Goal: Task Accomplishment & Management: Manage account settings

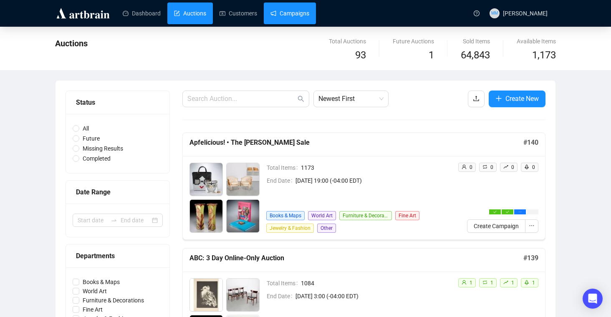
click at [303, 11] on link "Campaigns" at bounding box center [289, 14] width 39 height 22
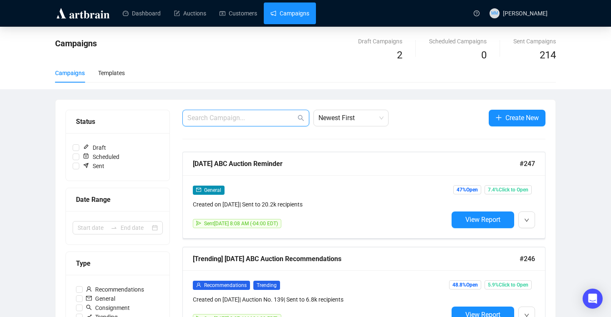
click at [276, 121] on input "text" at bounding box center [241, 118] width 108 height 10
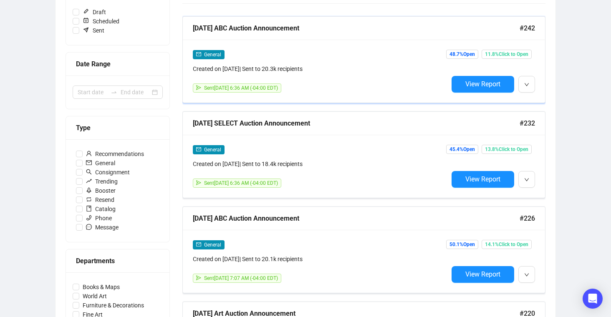
scroll to position [156, 0]
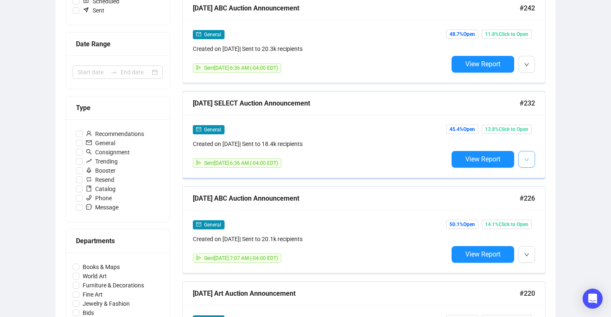
type input "announce"
click at [521, 156] on button "button" at bounding box center [526, 159] width 17 height 17
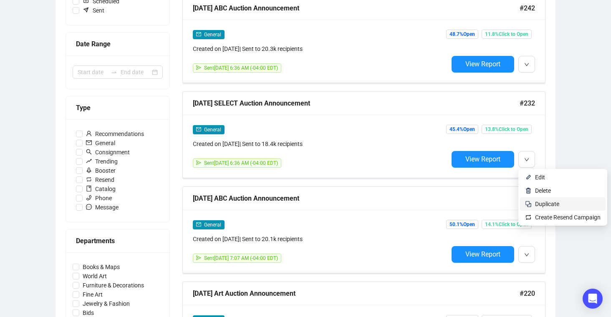
click at [544, 201] on span "Duplicate" at bounding box center [547, 204] width 24 height 7
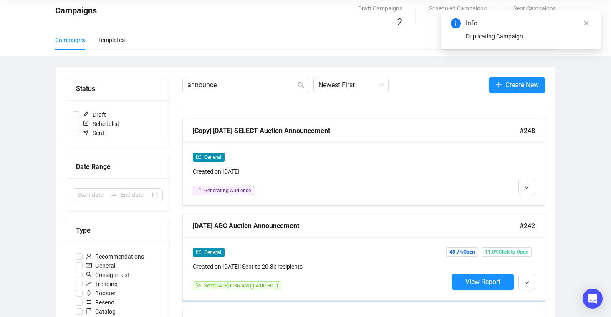
scroll to position [0, 0]
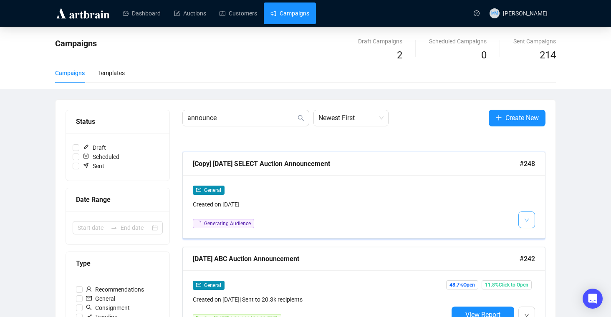
click at [531, 224] on button "button" at bounding box center [526, 219] width 17 height 17
click at [536, 236] on span "Edit" at bounding box center [540, 237] width 10 height 7
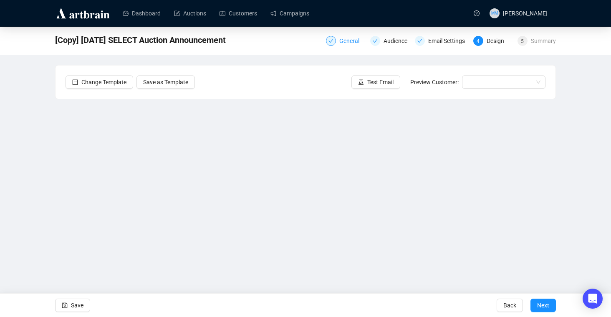
click at [348, 40] on div "General" at bounding box center [351, 41] width 25 height 10
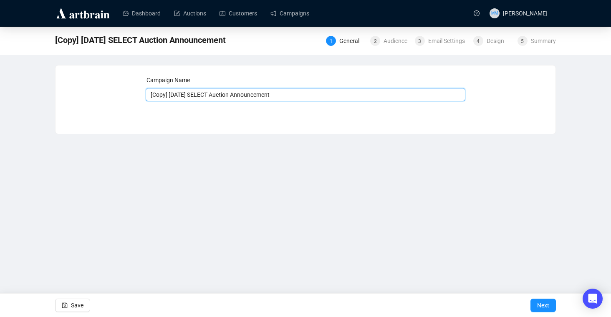
drag, startPoint x: 171, startPoint y: 97, endPoint x: 137, endPoint y: 88, distance: 35.2
click at [137, 88] on div "Campaign Name [Copy] [DATE] SELECT Auction Announcement Save Next" at bounding box center [305, 94] width 480 height 36
drag, startPoint x: 166, startPoint y: 94, endPoint x: 176, endPoint y: 95, distance: 9.2
click at [176, 95] on input "[DATE] SELECT Auction Announcement" at bounding box center [306, 94] width 320 height 13
drag, startPoint x: 178, startPoint y: 94, endPoint x: 198, endPoint y: 93, distance: 20.4
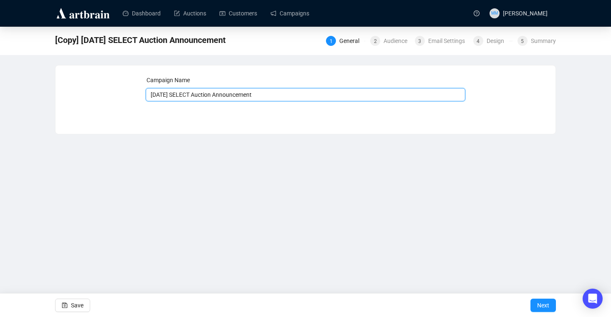
click at [198, 93] on input "[DATE] SELECT Auction Announcement" at bounding box center [306, 94] width 320 height 13
type input "[DATE] [PERSON_NAME] Auction Announcement"
click at [246, 178] on div "Dashboard Auctions Customers Campaigns MM [PERSON_NAME] [Copy] [DATE] SELECT Au…" at bounding box center [305, 158] width 611 height 317
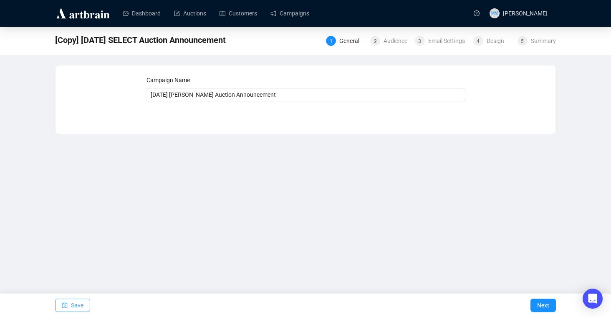
click at [66, 305] on icon "save" at bounding box center [65, 305] width 6 height 6
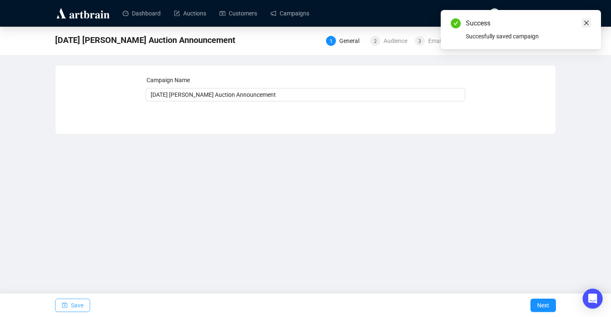
click at [586, 24] on icon "close" at bounding box center [586, 23] width 6 height 6
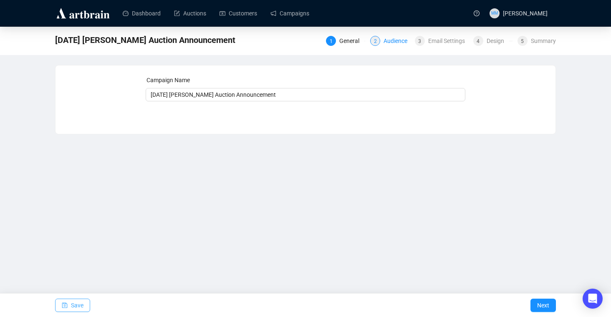
click at [383, 43] on div "Audience" at bounding box center [397, 41] width 29 height 10
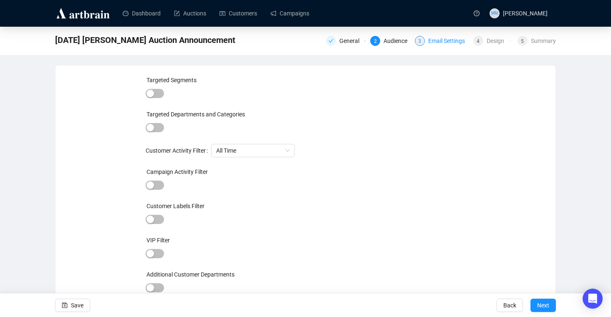
click at [423, 41] on div "3 Email Settings" at bounding box center [441, 41] width 53 height 10
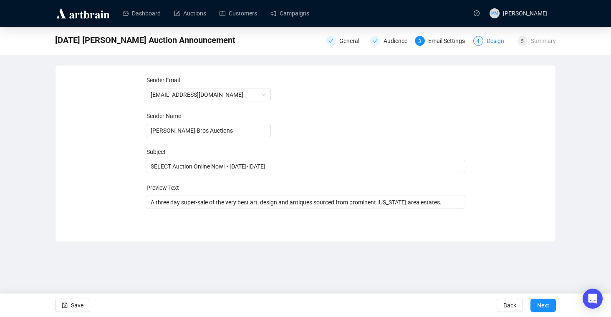
click at [486, 44] on div "Design" at bounding box center [497, 41] width 23 height 10
